Goal: Communication & Community: Answer question/provide support

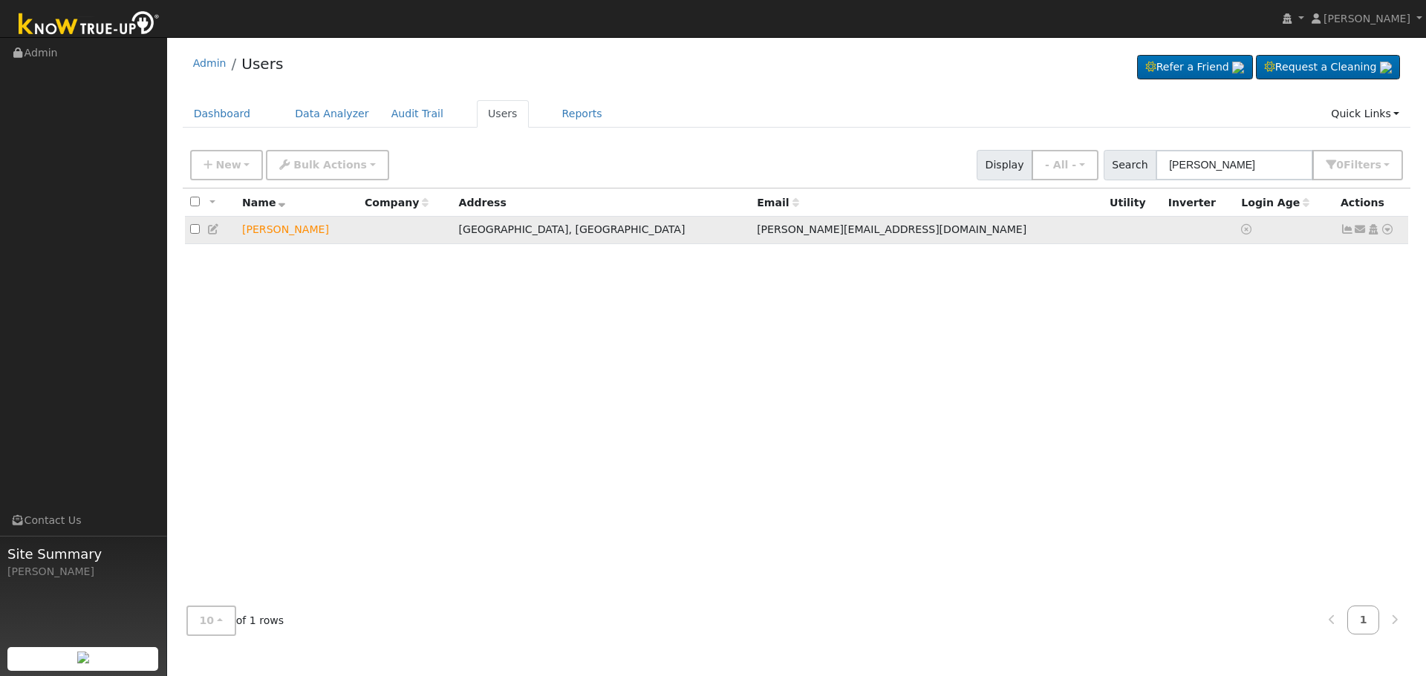
click at [1387, 230] on icon at bounding box center [1386, 229] width 13 height 10
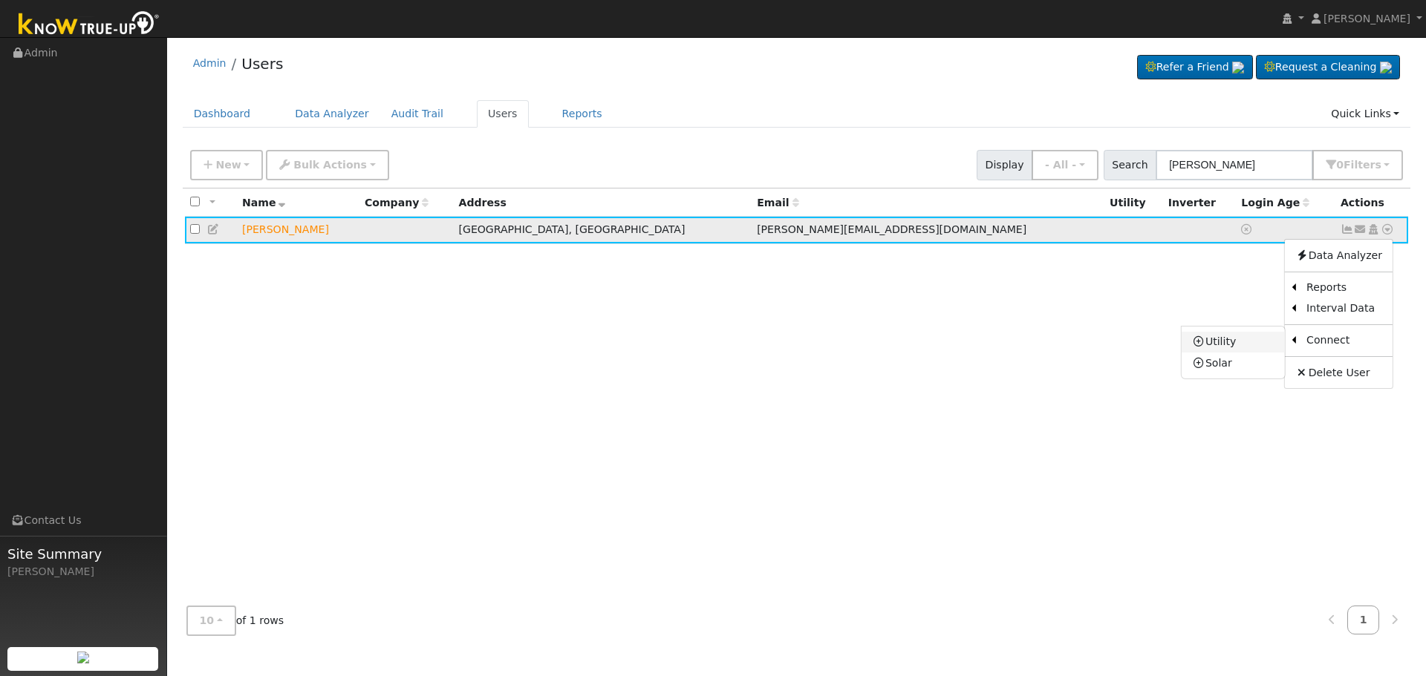
click at [1230, 343] on link "Utility" at bounding box center [1232, 342] width 103 height 21
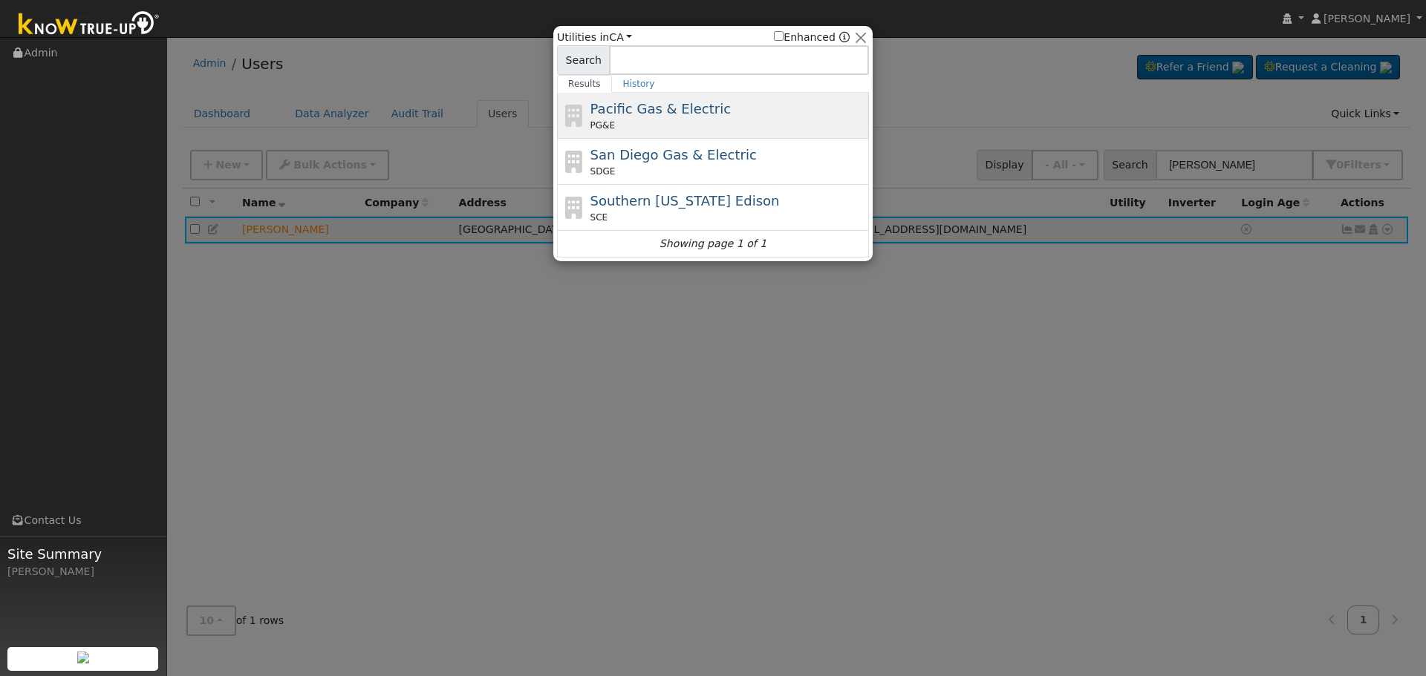
click at [675, 125] on div "PG&E" at bounding box center [727, 125] width 275 height 13
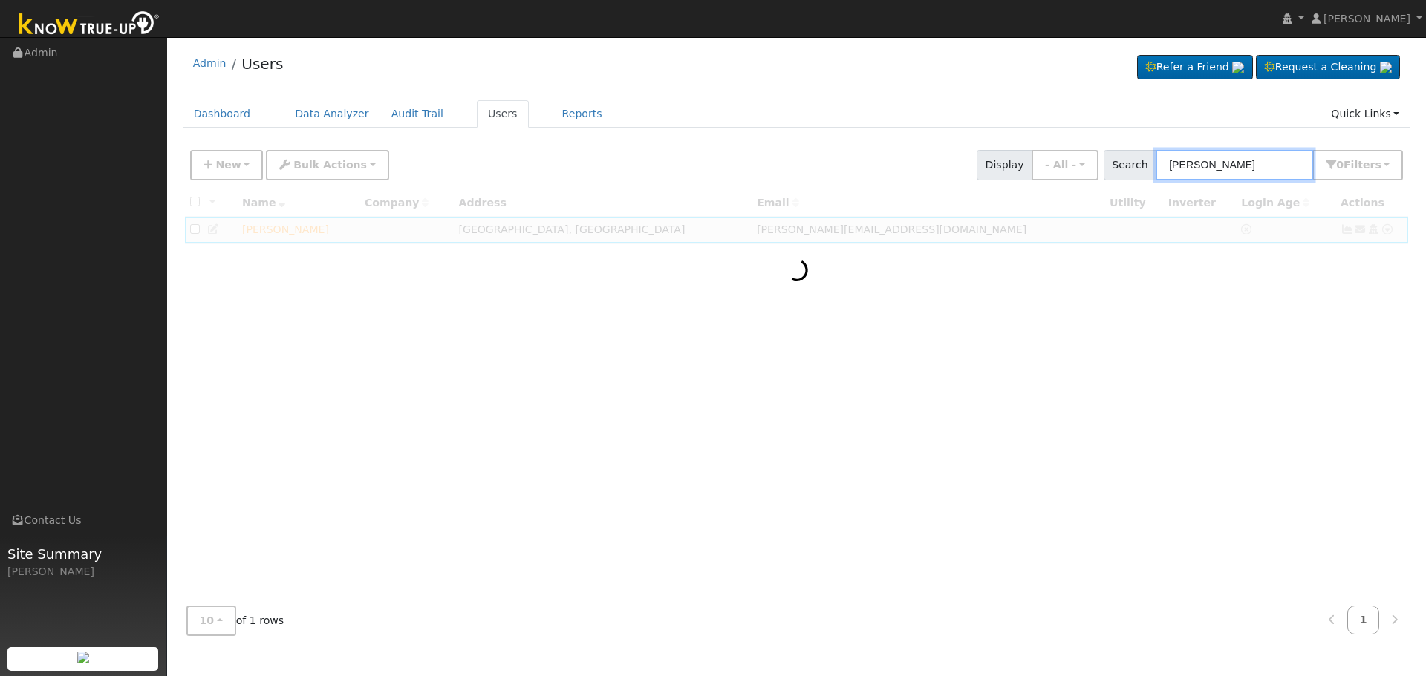
click at [1259, 172] on input "[PERSON_NAME]" at bounding box center [1233, 165] width 157 height 30
type input "[PERSON_NAME]"
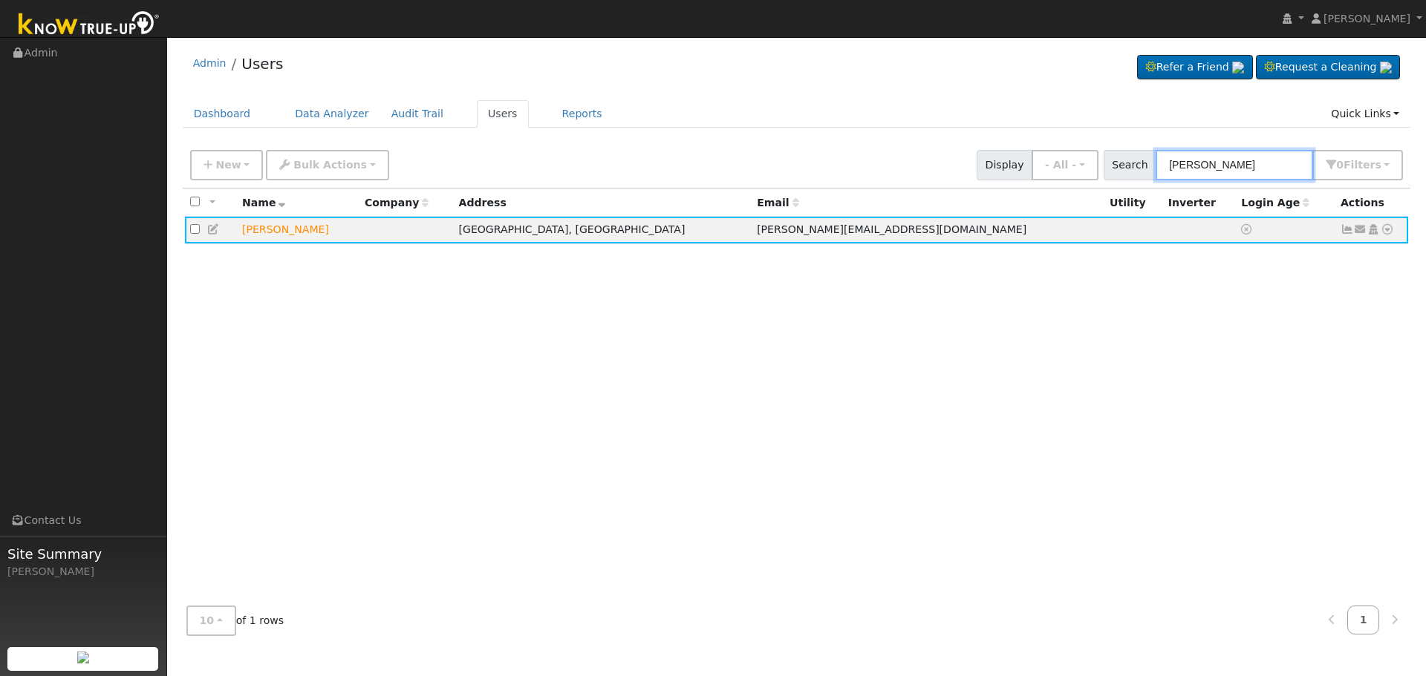
click at [1264, 169] on input "[PERSON_NAME]" at bounding box center [1233, 165] width 157 height 30
click at [1357, 231] on icon at bounding box center [1360, 229] width 13 height 10
click at [1291, 256] on link "Send Email..." at bounding box center [1313, 255] width 103 height 21
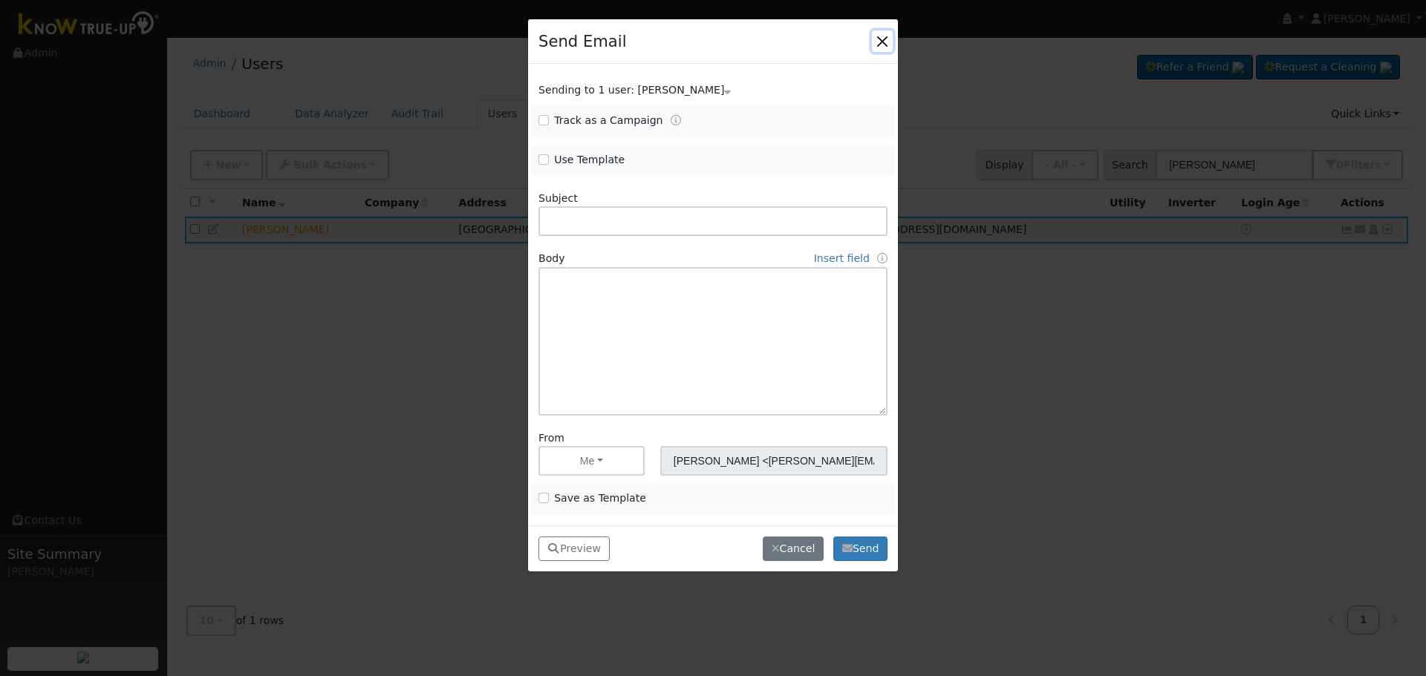
click at [882, 46] on button "button" at bounding box center [882, 40] width 21 height 21
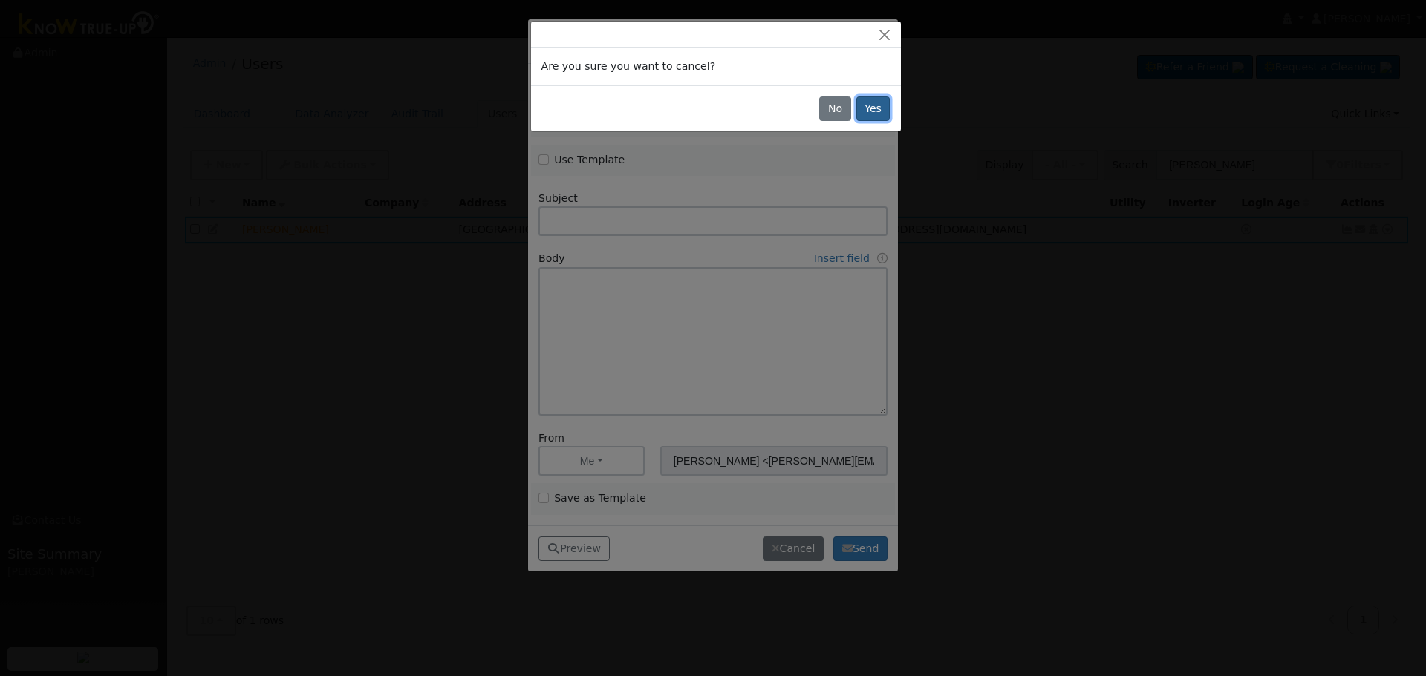
click at [876, 105] on button "Yes" at bounding box center [873, 109] width 34 height 25
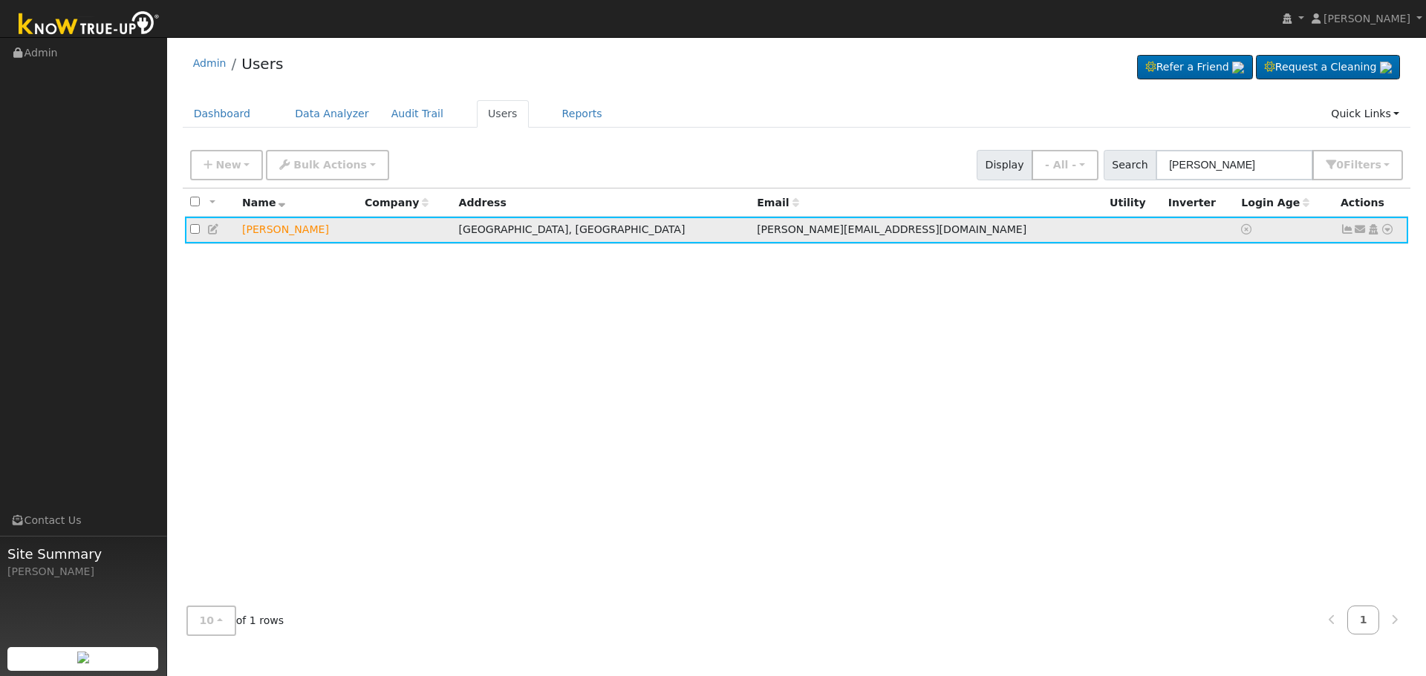
click at [1361, 233] on icon at bounding box center [1360, 229] width 13 height 10
click at [1306, 253] on link "Send Email..." at bounding box center [1313, 255] width 103 height 21
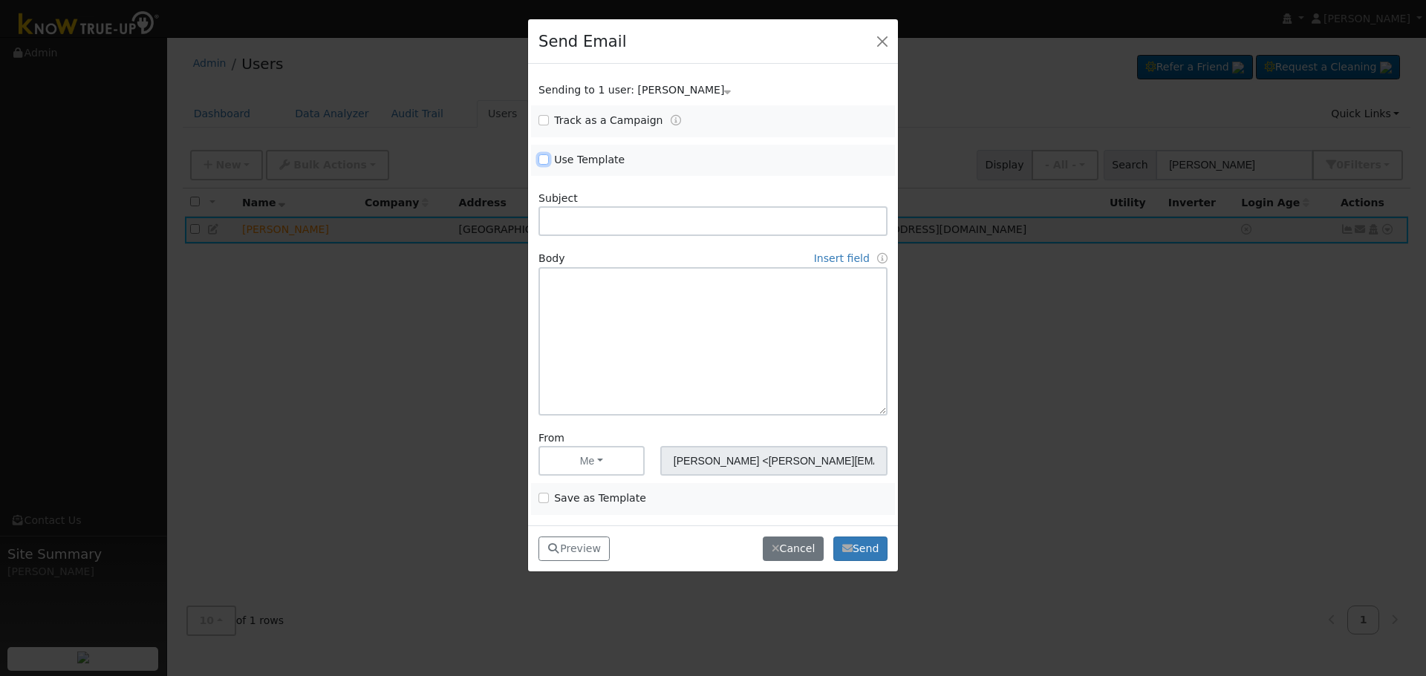
click at [544, 156] on input "Use Template" at bounding box center [543, 159] width 10 height 10
checkbox input "true"
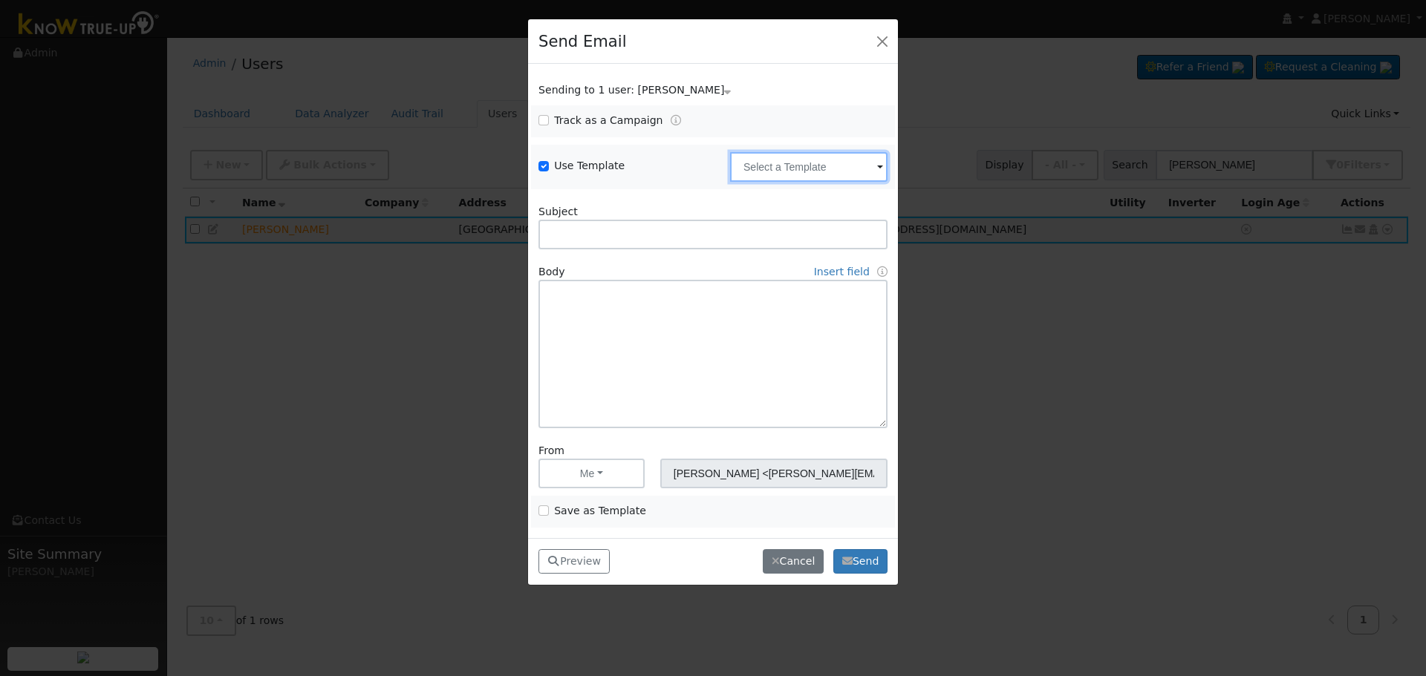
click at [751, 168] on input "text" at bounding box center [808, 167] width 157 height 30
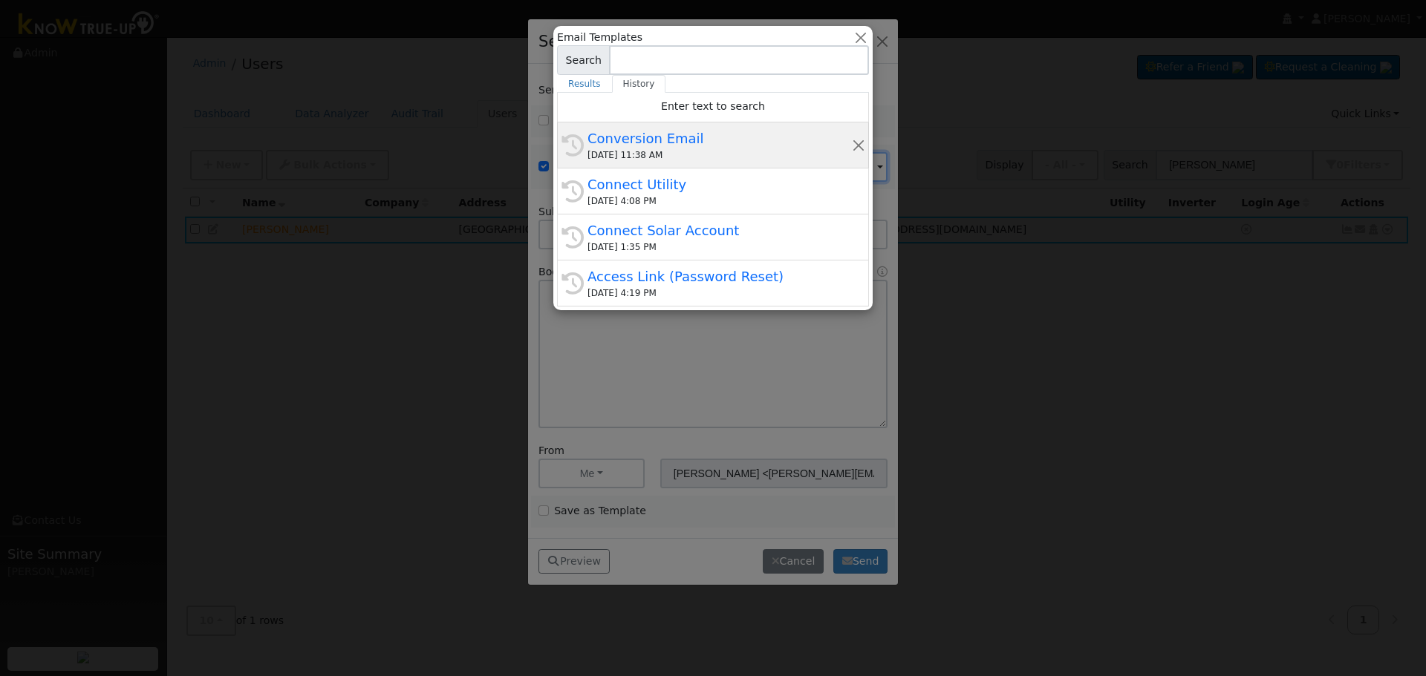
click at [633, 143] on div "Conversion Email" at bounding box center [719, 138] width 264 height 20
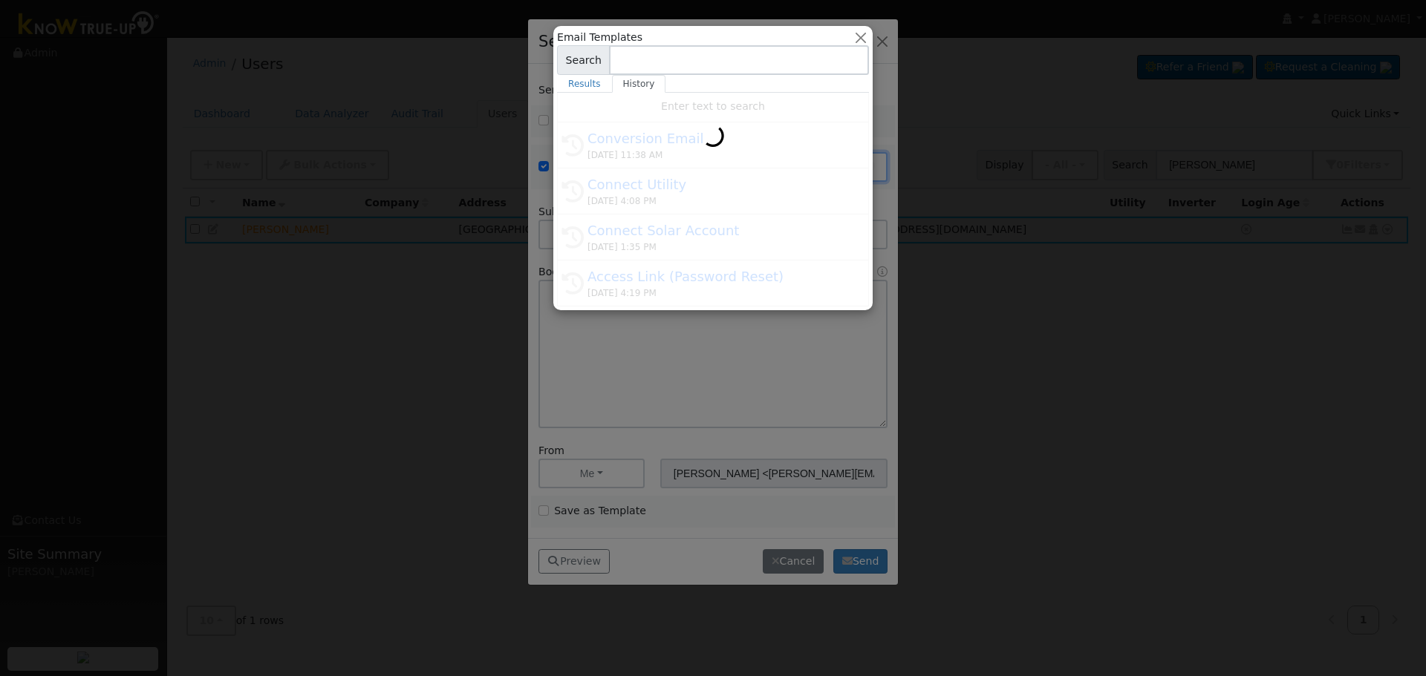
type input "Conversion Email"
type input "Connect Your Utility Account"
type textarea "Dear {user_fname}, The first step is to connect your electric utility account. …"
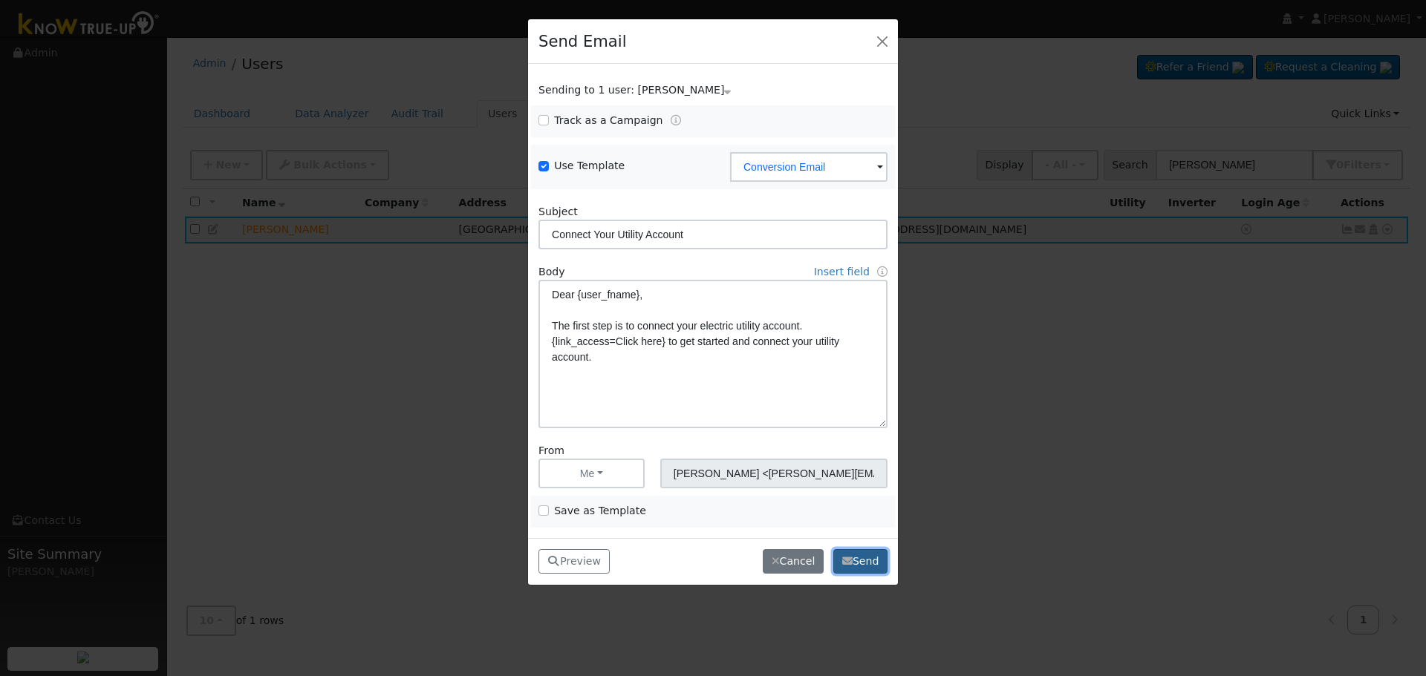
click at [864, 570] on button "Send" at bounding box center [860, 561] width 54 height 25
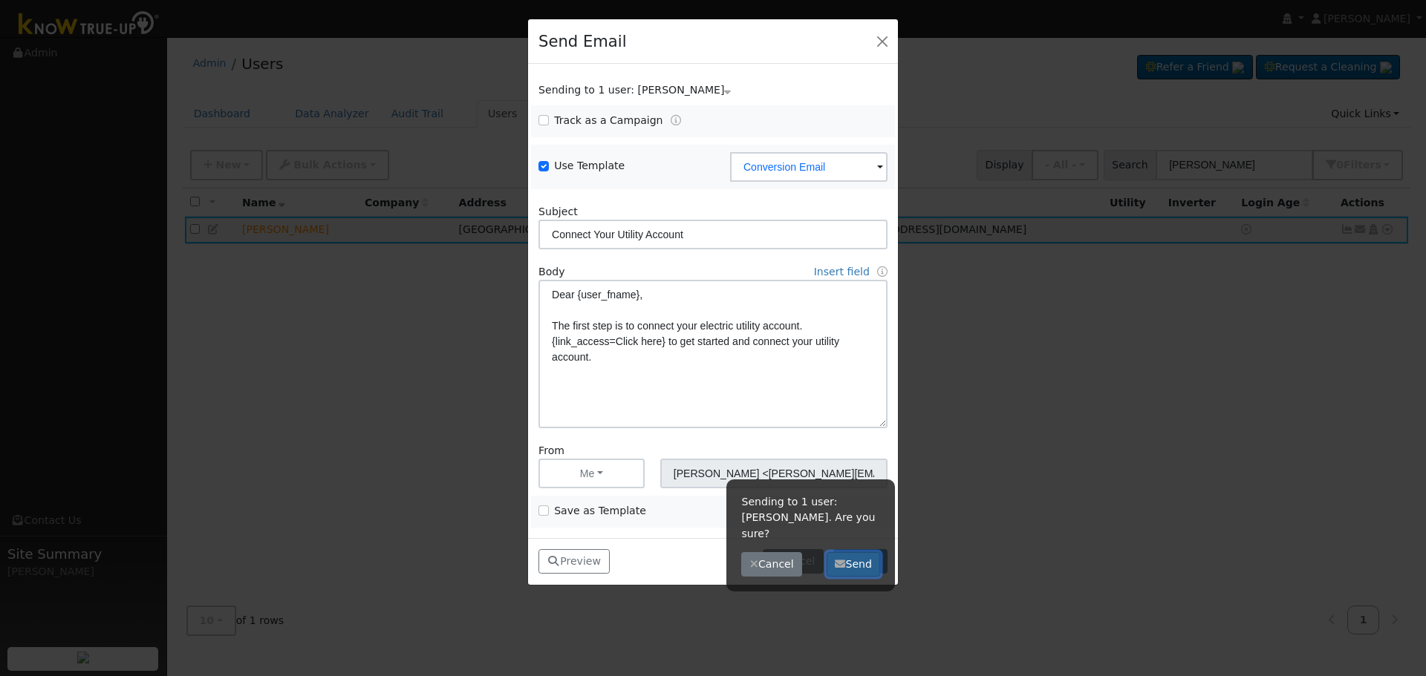
click at [860, 552] on button "Send" at bounding box center [853, 564] width 54 height 25
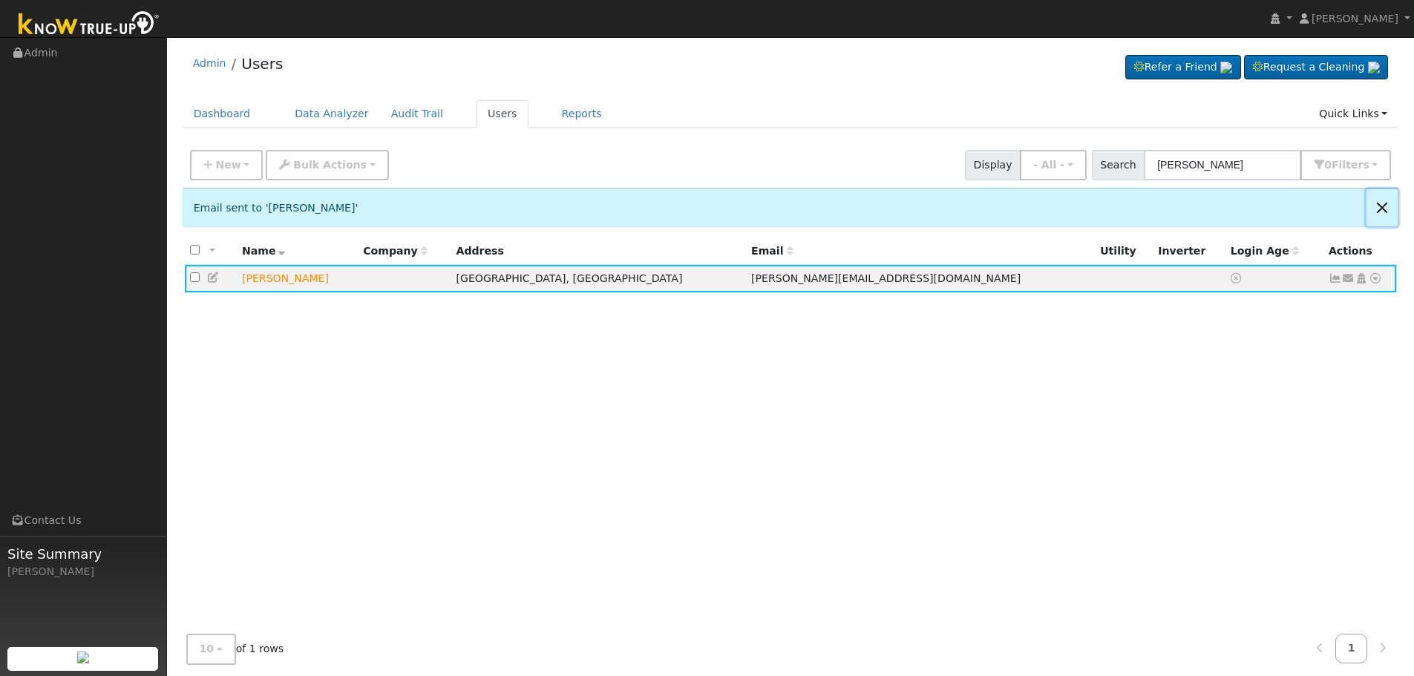
click at [1378, 206] on button "Close" at bounding box center [1382, 207] width 31 height 36
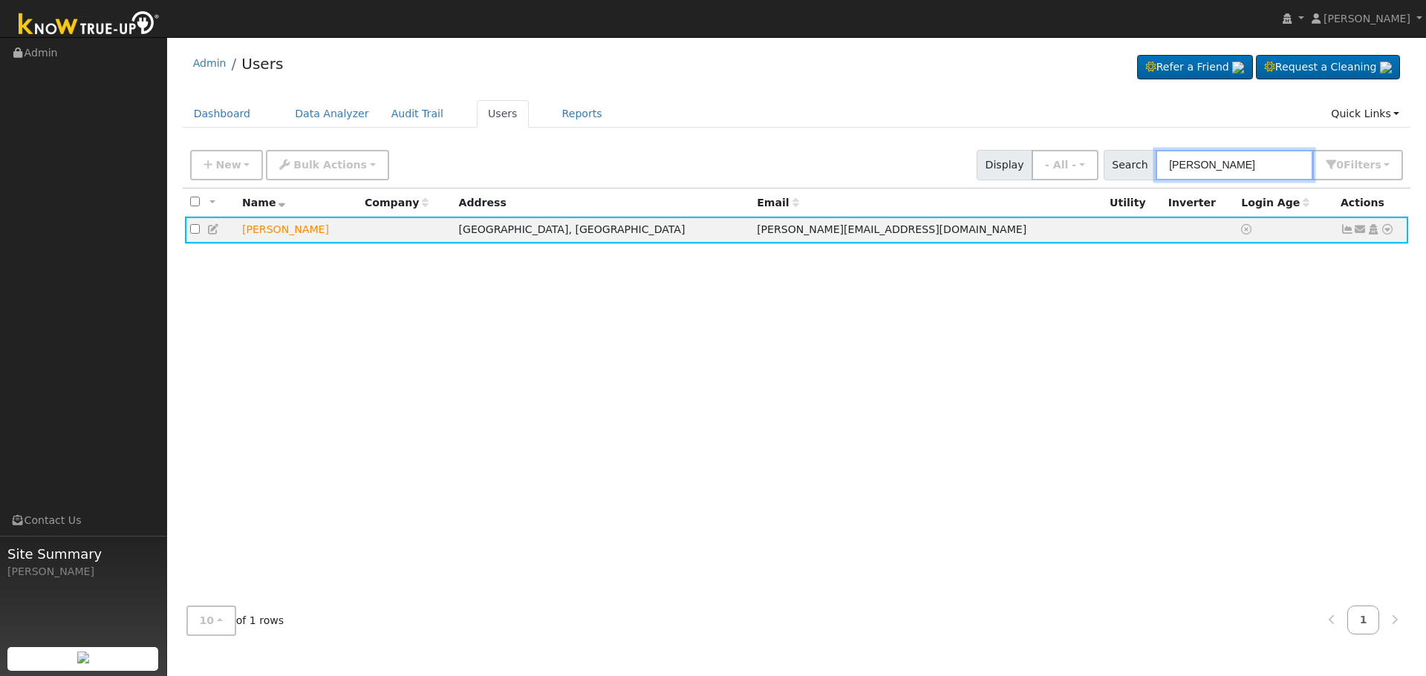
drag, startPoint x: 1260, startPoint y: 161, endPoint x: 727, endPoint y: 185, distance: 533.7
click at [781, 182] on div "New Add User Quick Add Quick Connect Quick Convert Lead Bulk Actions Send Email…" at bounding box center [797, 165] width 1228 height 45
